Goal: Task Accomplishment & Management: Manage account settings

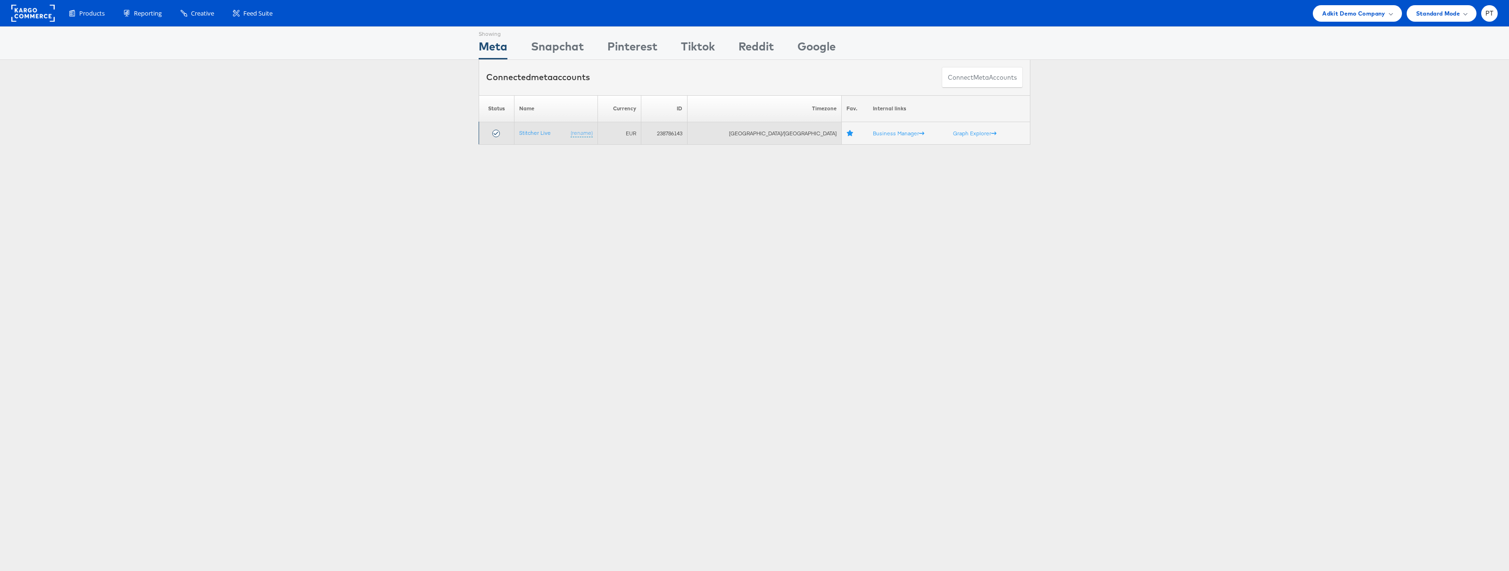
click at [687, 131] on td "238786143" at bounding box center [664, 133] width 46 height 23
copy td "238786143"
click at [1344, 16] on span "Adkit Demo Company" at bounding box center [1353, 13] width 63 height 10
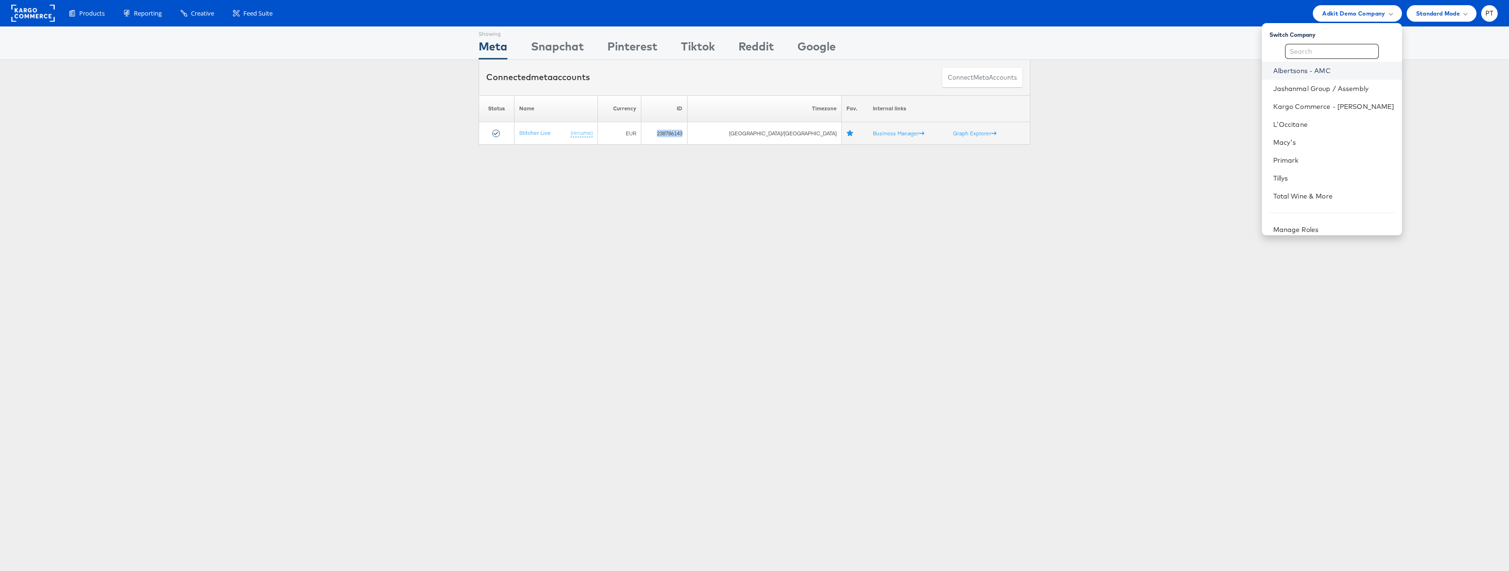
click at [1334, 71] on link "Albertsons - AMC" at bounding box center [1333, 70] width 121 height 9
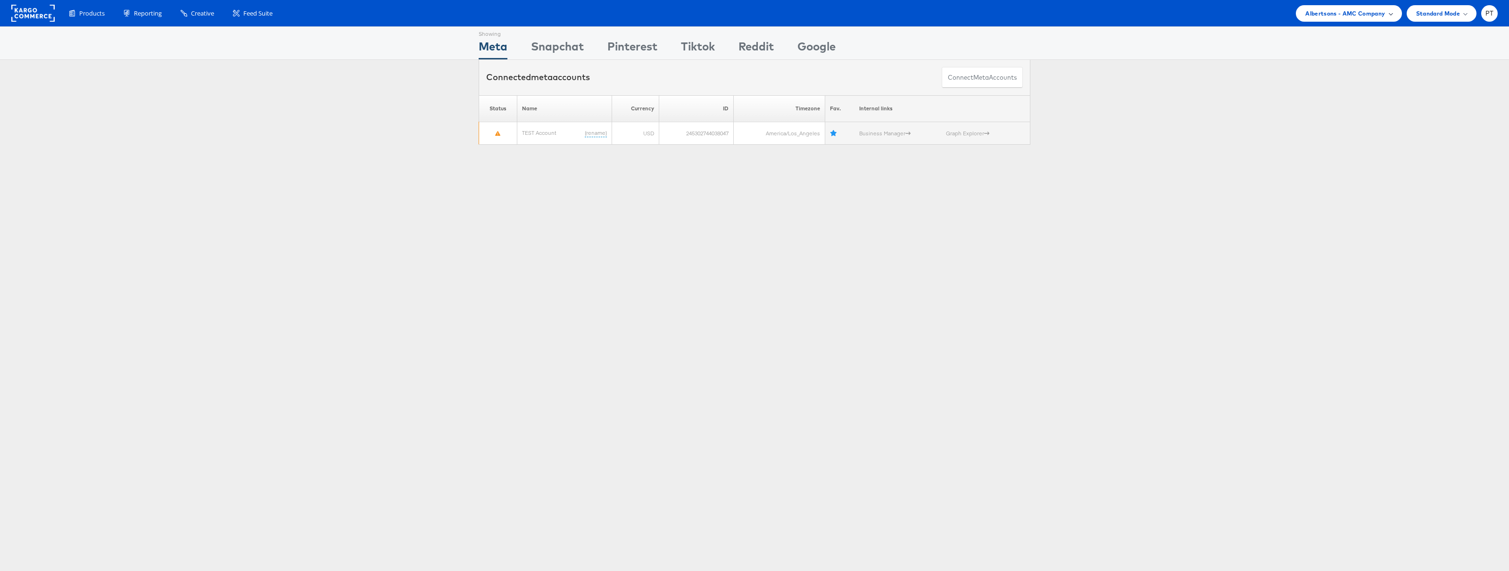
click at [1364, 15] on span "Albertsons - AMC Company" at bounding box center [1345, 13] width 80 height 10
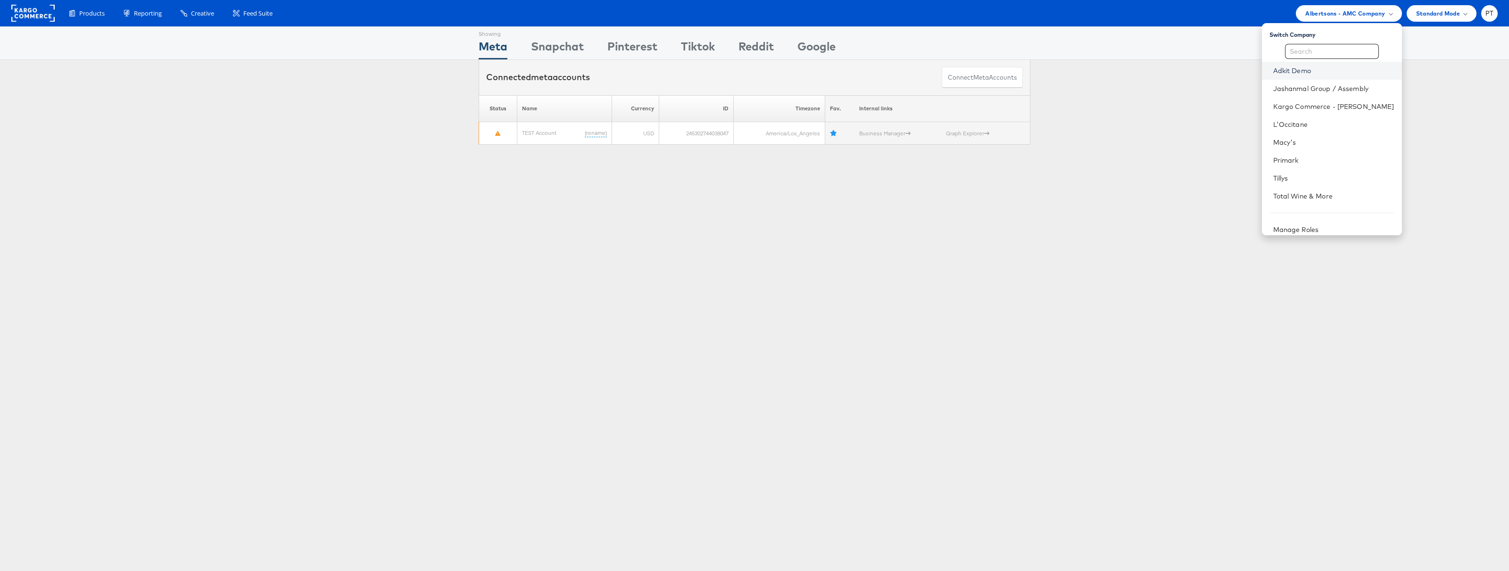
click at [1321, 73] on link "Adkit Demo" at bounding box center [1333, 70] width 121 height 9
